Goal: Information Seeking & Learning: Learn about a topic

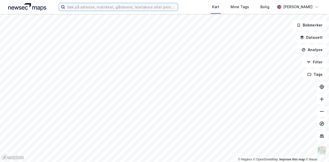
click at [77, 6] on input at bounding box center [121, 7] width 113 height 8
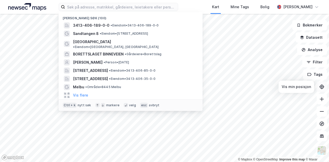
click at [324, 88] on button at bounding box center [322, 87] width 10 height 10
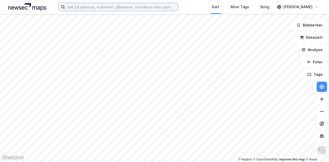
click at [77, 6] on input at bounding box center [121, 7] width 113 height 8
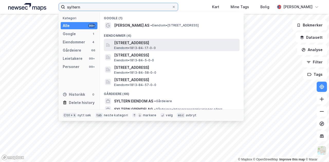
type input "syltern"
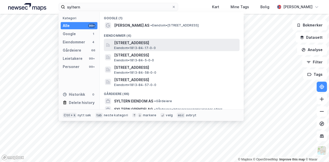
click at [134, 47] on span "Eiendom • 1813-84-17-0-0" at bounding box center [134, 48] width 41 height 4
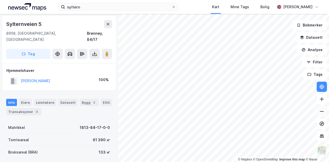
click at [323, 113] on icon at bounding box center [321, 111] width 5 height 5
click at [319, 114] on button at bounding box center [322, 111] width 10 height 10
click at [322, 101] on icon at bounding box center [321, 99] width 1 height 4
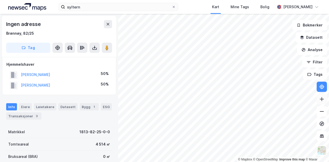
click at [323, 99] on icon at bounding box center [321, 99] width 5 height 5
click at [321, 114] on icon at bounding box center [321, 111] width 5 height 5
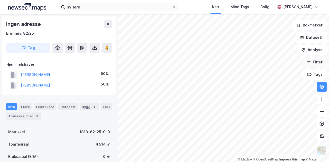
click at [320, 63] on div "© Mapbox © OpenStreetMap Improve this map © Maxar Ingen adresse Brønnøy, 82/25 …" at bounding box center [164, 88] width 329 height 148
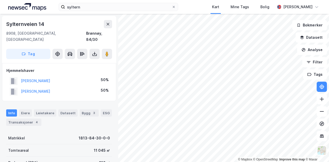
click at [72, 112] on div "Info [PERSON_NAME] Datasett Bygg 3 ESG Transaksjoner 4" at bounding box center [59, 117] width 106 height 16
drag, startPoint x: 56, startPoint y: 138, endPoint x: 46, endPoint y: 131, distance: 11.7
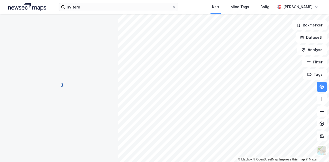
scroll to position [2, 0]
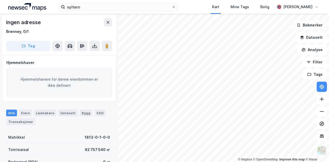
click at [305, 27] on button "Bokmerker" at bounding box center [309, 25] width 35 height 10
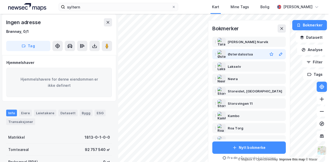
click at [235, 55] on div "Østerdalsstua" at bounding box center [240, 54] width 25 height 6
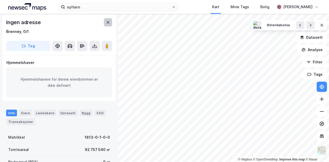
click at [108, 23] on icon at bounding box center [108, 22] width 4 height 4
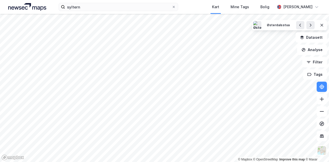
click at [320, 137] on iframe "Kontrollprogram for chat" at bounding box center [316, 149] width 26 height 25
click at [323, 99] on icon at bounding box center [321, 99] width 5 height 5
click at [323, 102] on icon at bounding box center [321, 99] width 5 height 5
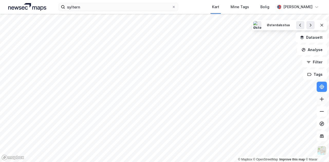
click at [322, 103] on button at bounding box center [322, 99] width 10 height 10
click at [321, 112] on icon at bounding box center [321, 111] width 5 height 5
